Goal: Task Accomplishment & Management: Manage account settings

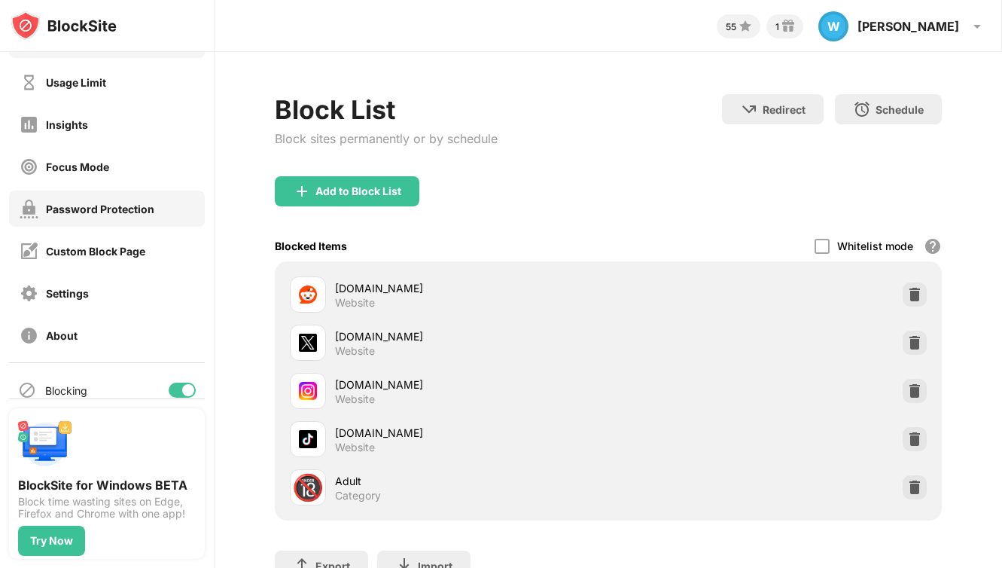
scroll to position [58, 0]
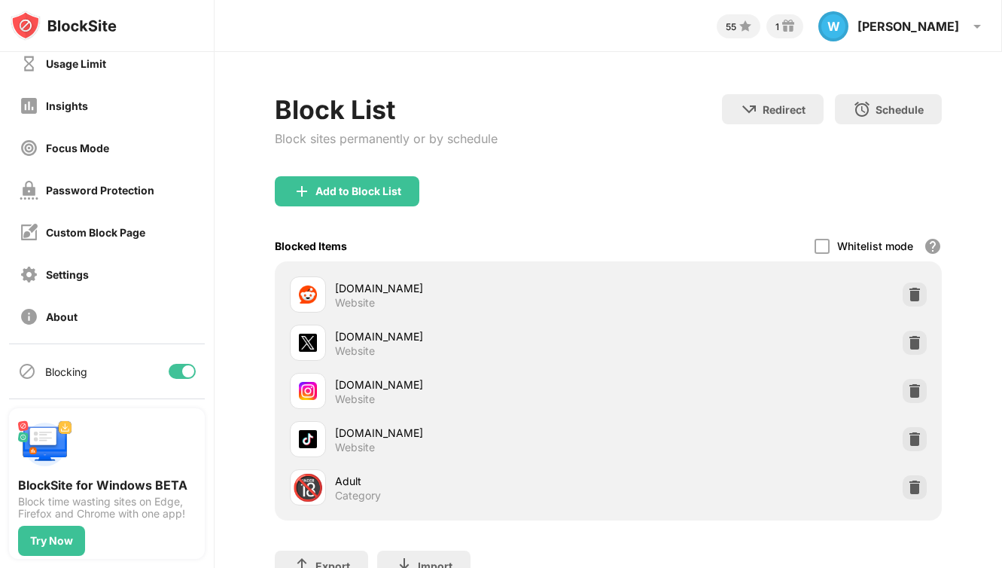
click at [179, 373] on div at bounding box center [182, 371] width 27 height 15
